Goal: Information Seeking & Learning: Learn about a topic

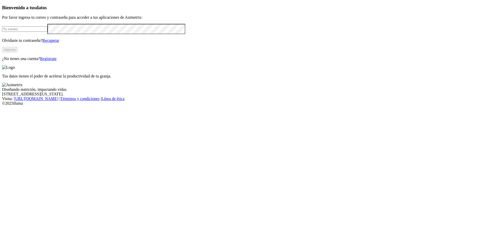
type input "[PERSON_NAME][EMAIL_ADDRESS][DOMAIN_NAME]"
click at [17, 52] on button "Ingresa" at bounding box center [9, 49] width 15 height 5
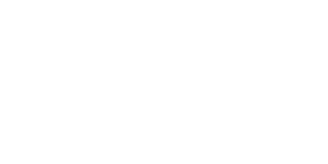
drag, startPoint x: 481, startPoint y: 0, endPoint x: 36, endPoint y: 45, distance: 447.0
